Goal: Transaction & Acquisition: Purchase product/service

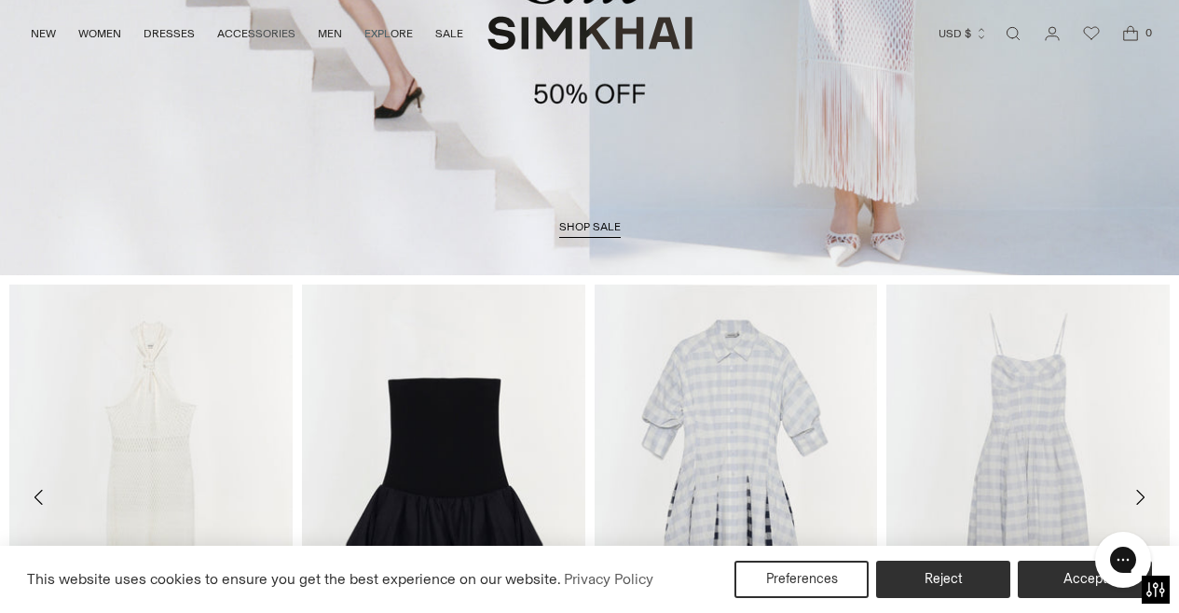
scroll to position [427, 0]
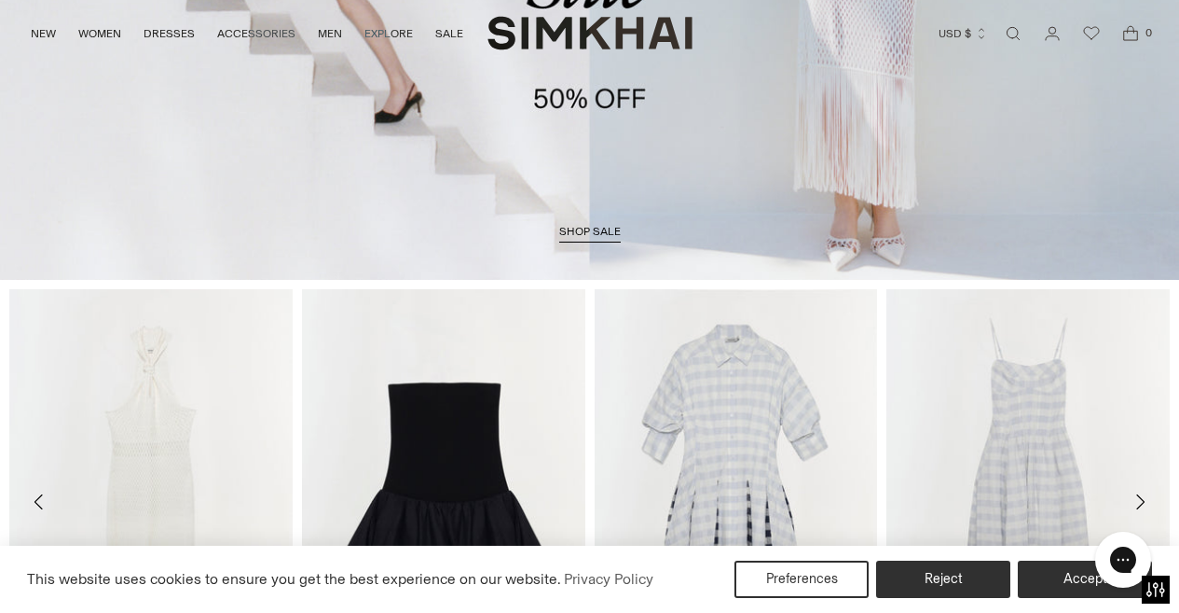
click at [593, 232] on span "shop sale" at bounding box center [590, 231] width 62 height 13
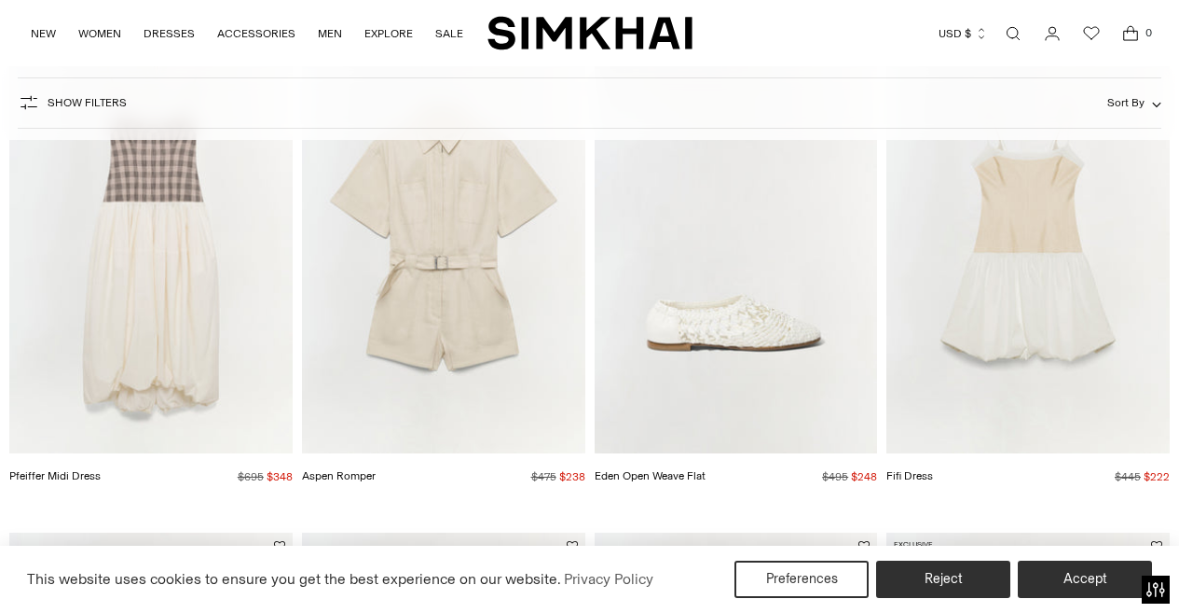
click at [0, 0] on img "Eden Open Weave Flat" at bounding box center [0, 0] width 0 height 0
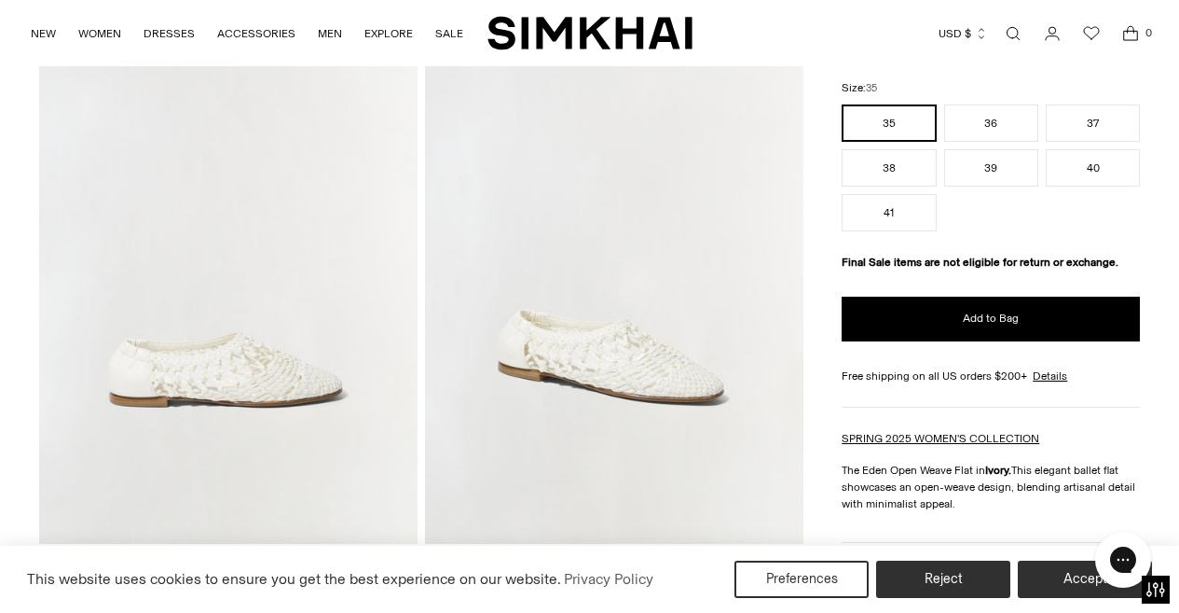
scroll to position [179, 0]
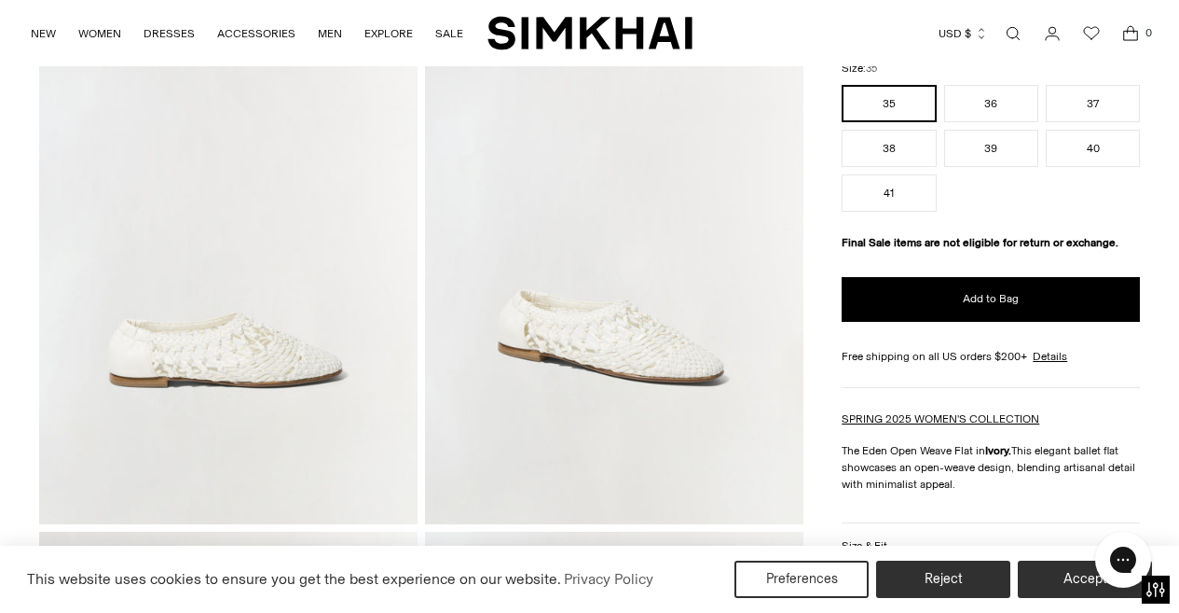
click at [671, 364] on img at bounding box center [614, 240] width 379 height 568
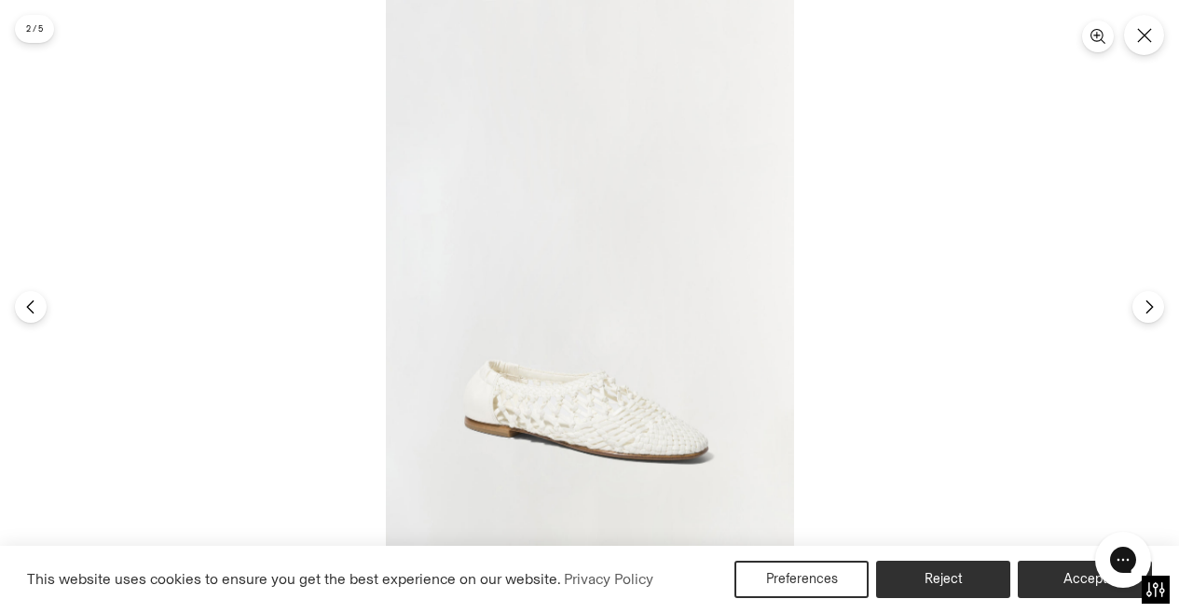
click at [646, 434] on img at bounding box center [590, 306] width 408 height 613
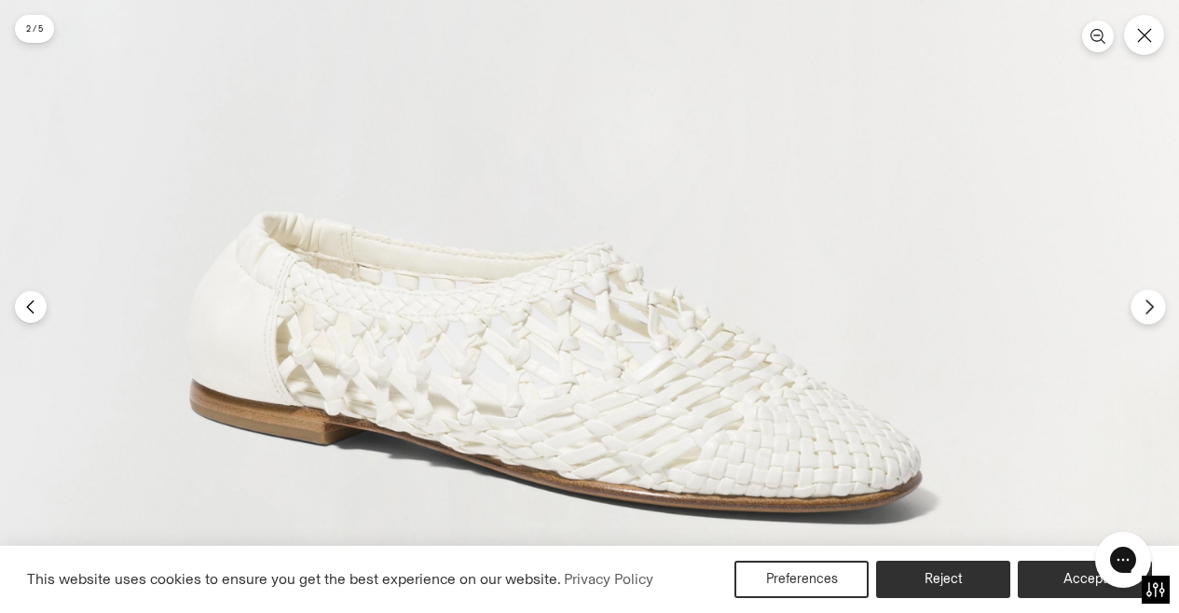
click at [1154, 312] on icon "Next" at bounding box center [1149, 306] width 17 height 17
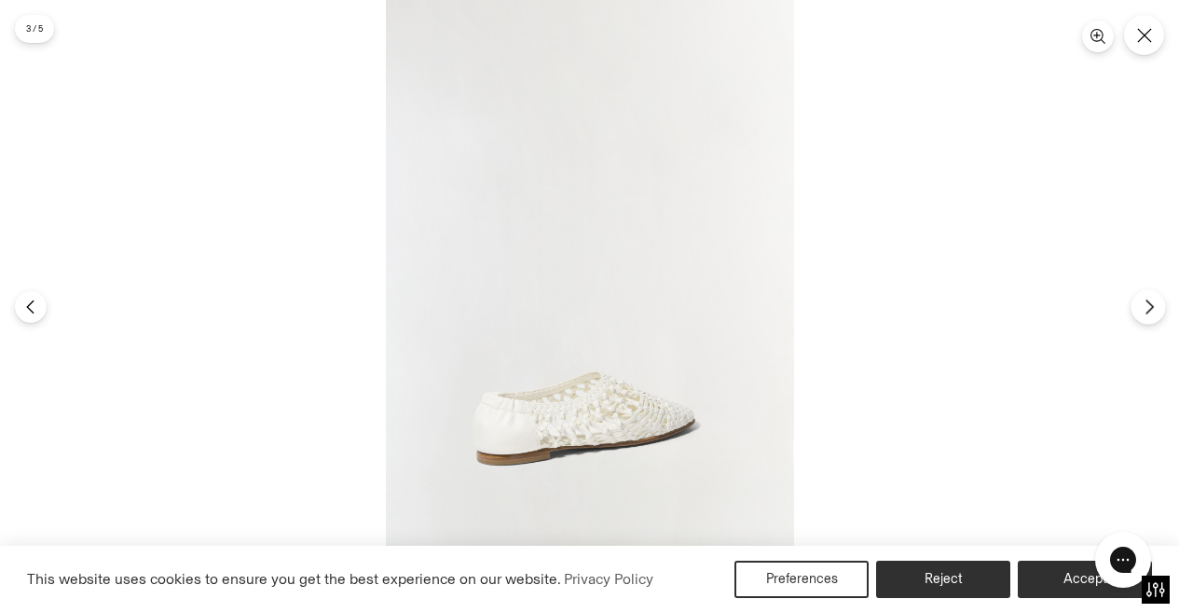
click at [1144, 296] on button "Next" at bounding box center [1148, 306] width 34 height 34
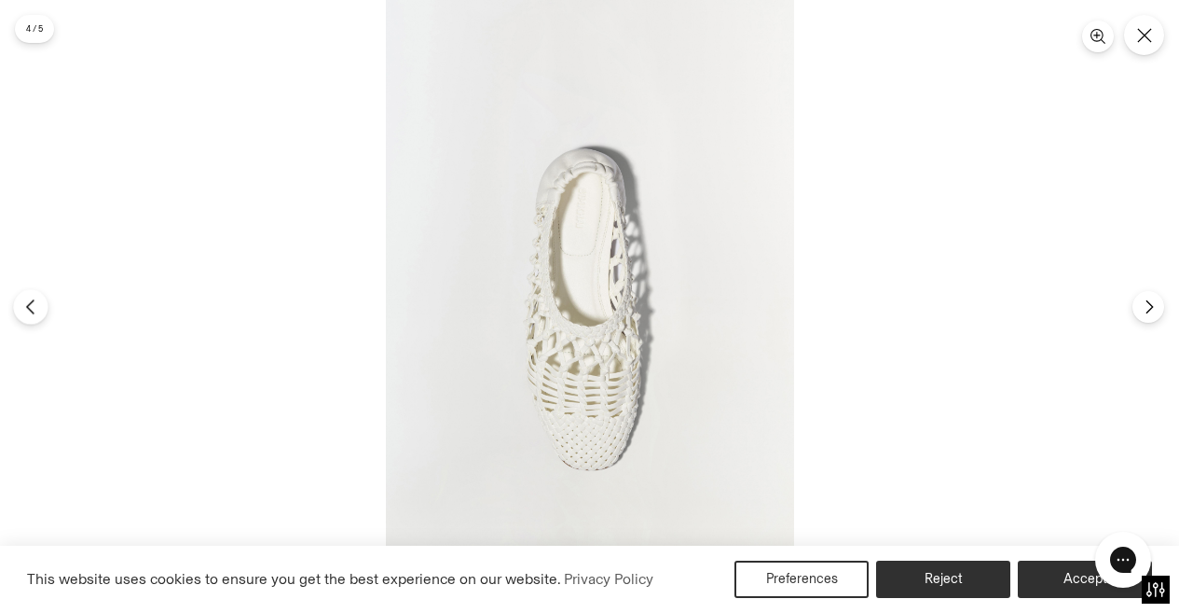
click at [28, 305] on icon "Previous" at bounding box center [29, 306] width 7 height 14
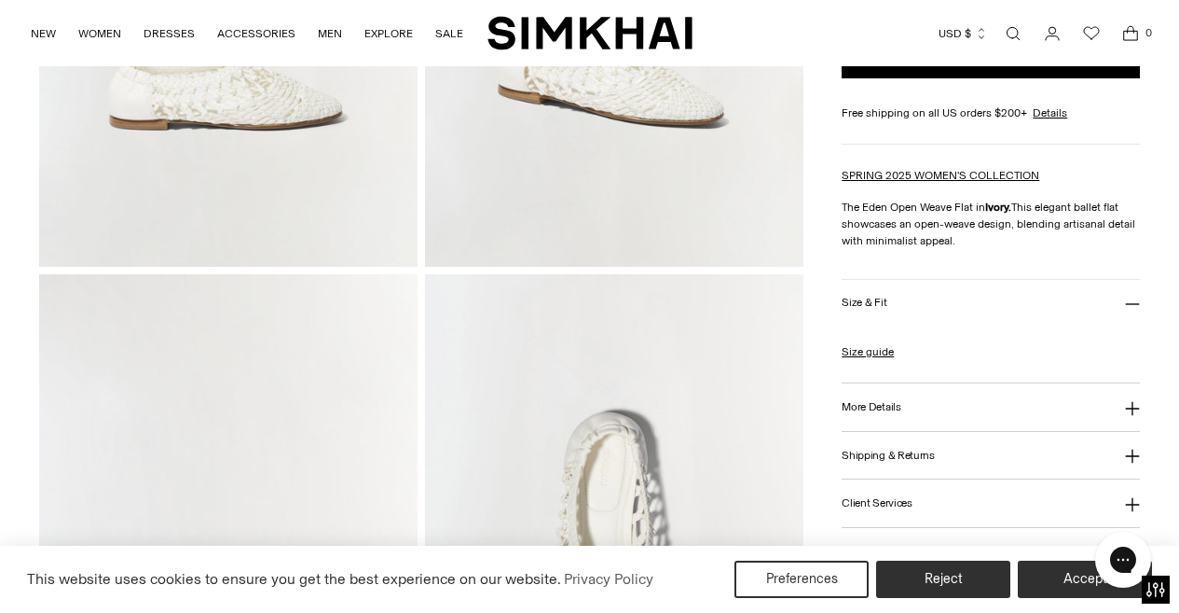
scroll to position [439, 0]
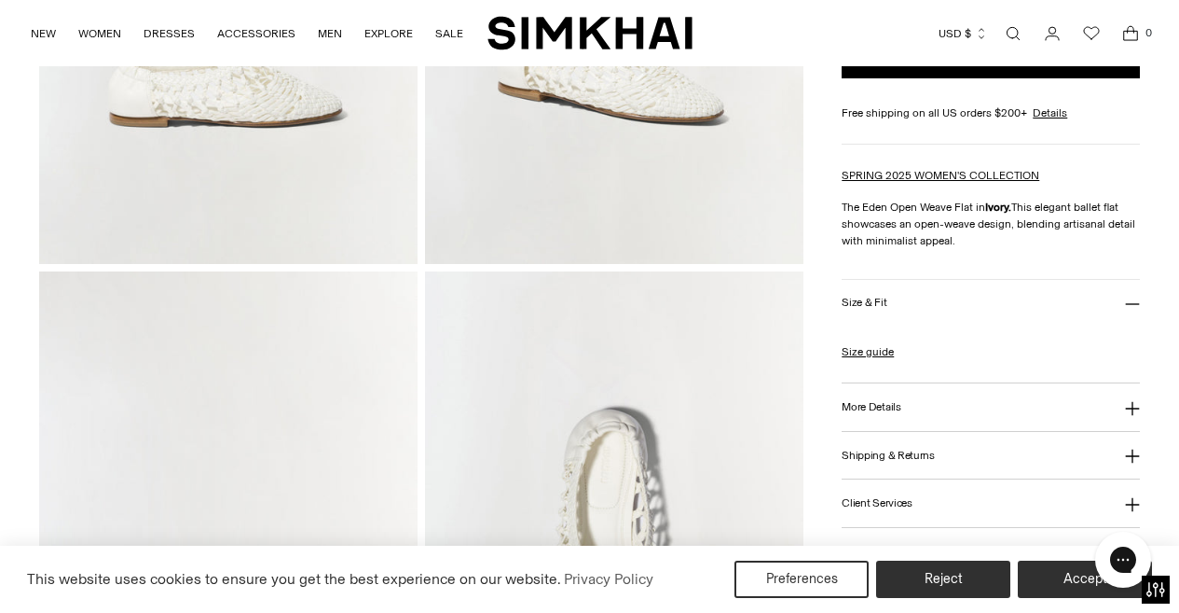
click at [854, 404] on h3 "More Details" at bounding box center [871, 407] width 59 height 12
click at [849, 296] on h3 "Size & Fit" at bounding box center [864, 302] width 45 height 12
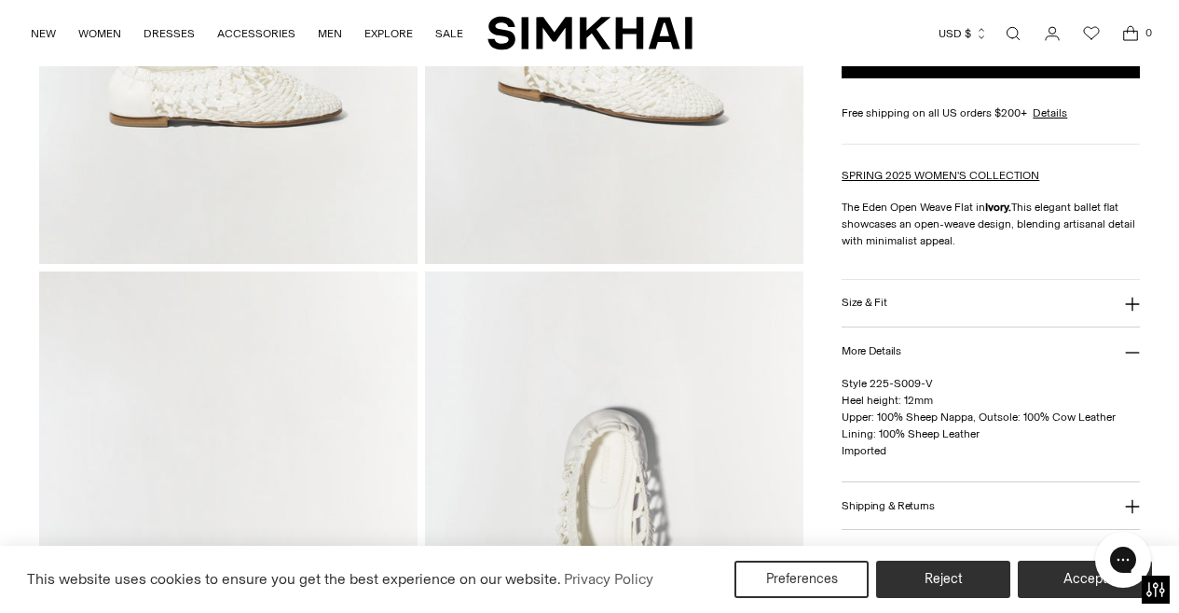
click at [852, 299] on h3 "Size & Fit" at bounding box center [864, 302] width 45 height 12
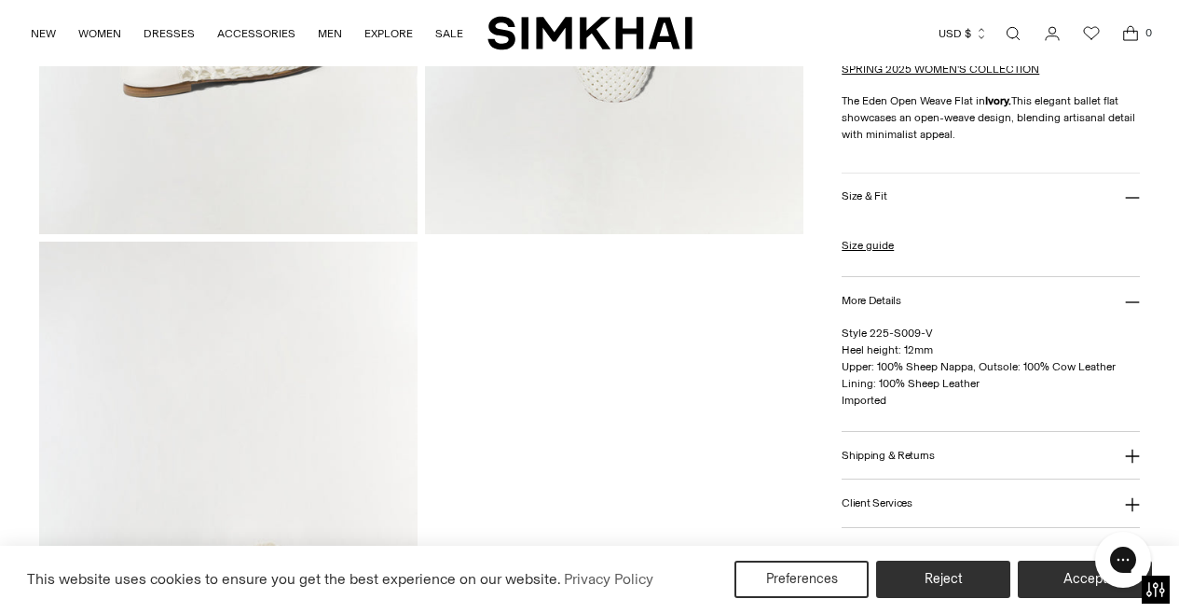
scroll to position [1045, 0]
click at [901, 499] on h3 "Client Services" at bounding box center [877, 503] width 71 height 12
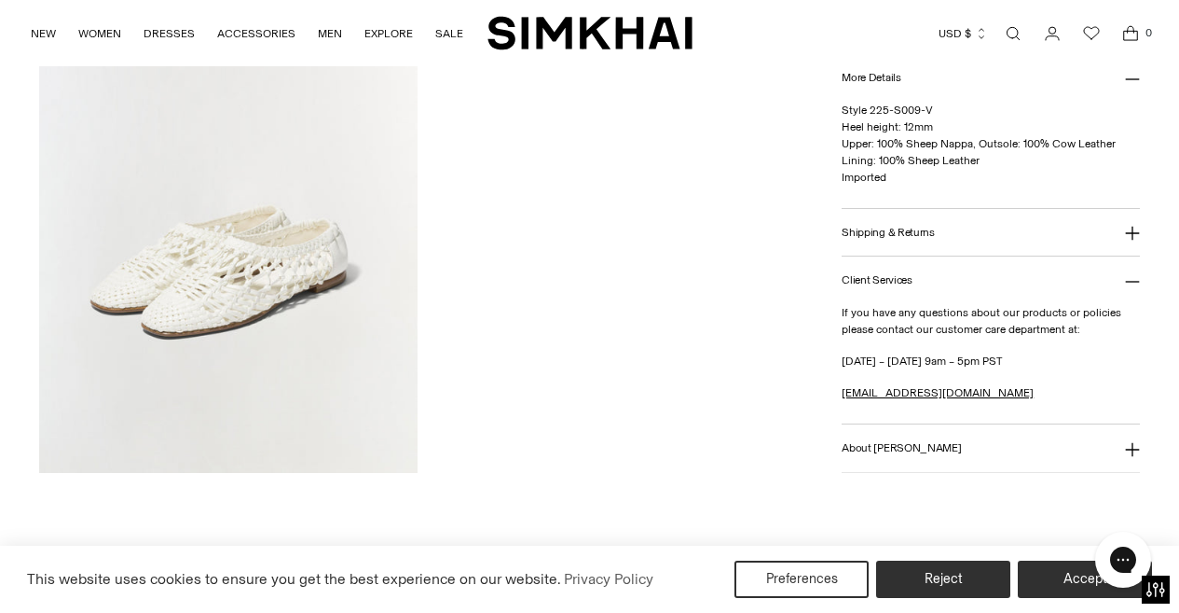
scroll to position [1382, 0]
click at [912, 390] on link "orders@jonathansimkhai.com" at bounding box center [938, 391] width 192 height 13
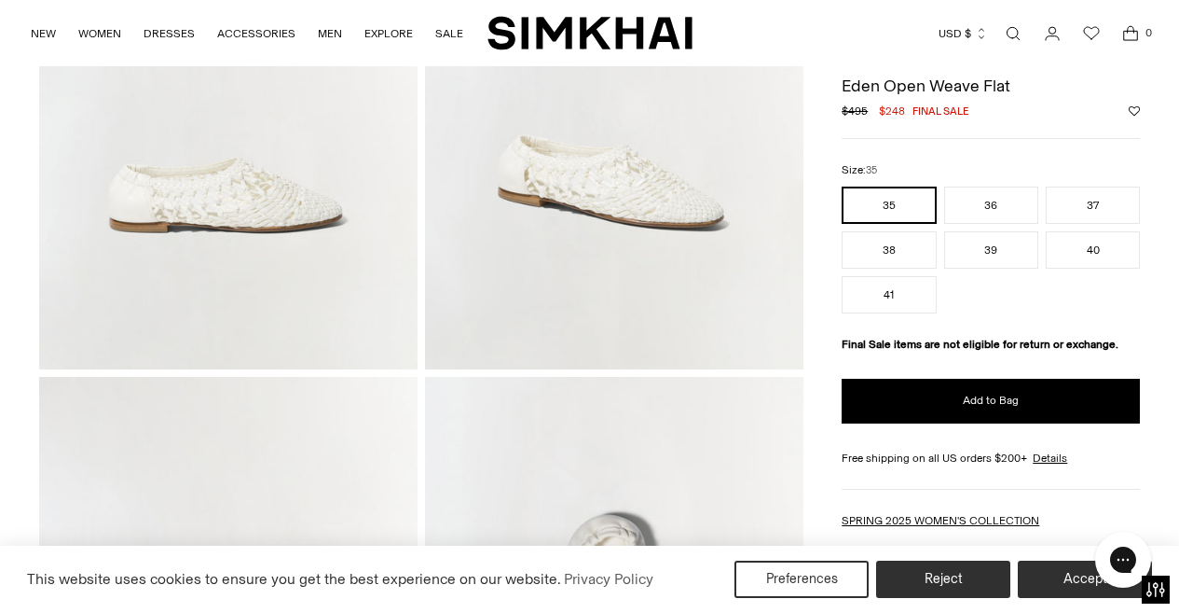
scroll to position [333, 0]
